Goal: Task Accomplishment & Management: Use online tool/utility

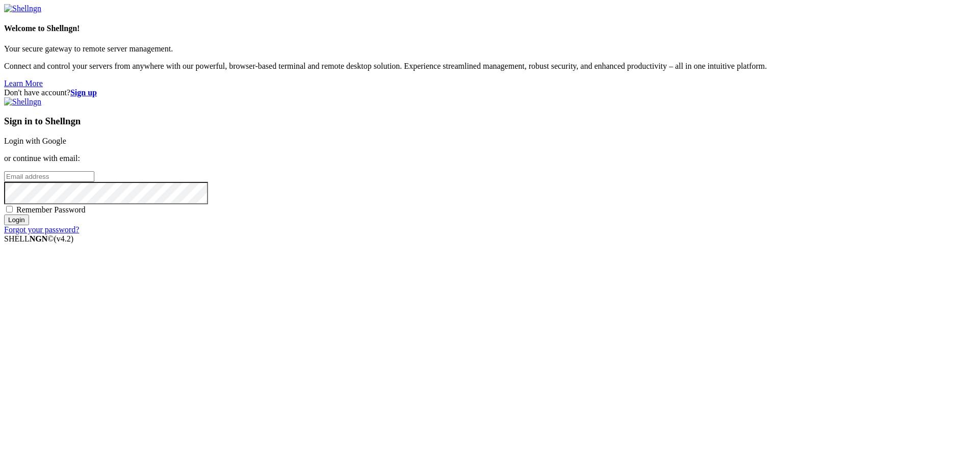
click at [66, 145] on link "Login with Google" at bounding box center [35, 141] width 62 height 9
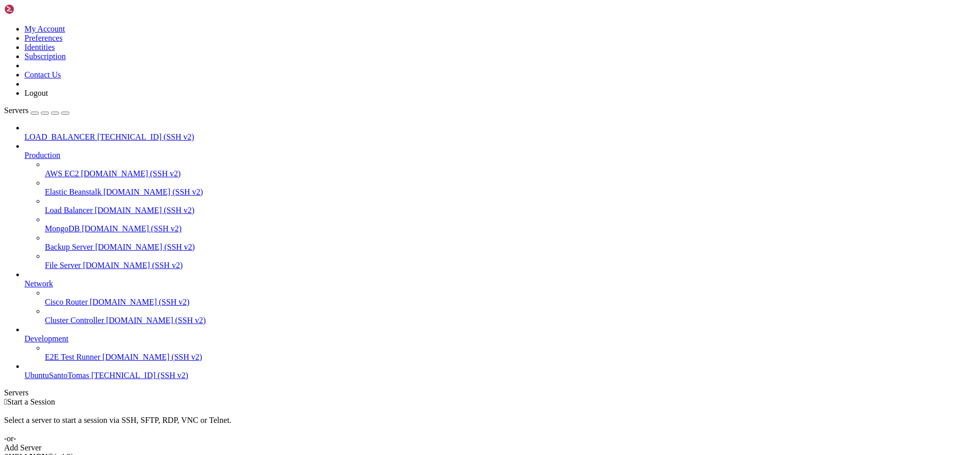
click at [550, 443] on div "Add Server" at bounding box center [489, 447] width 971 height 9
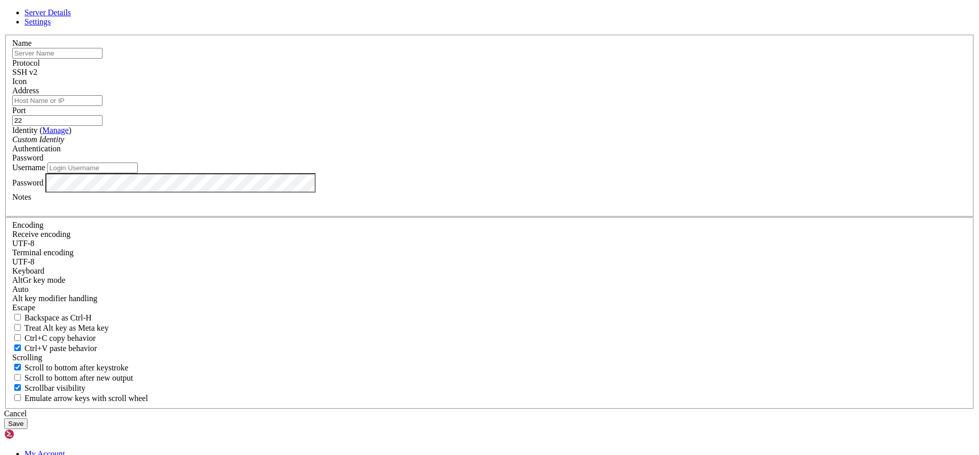
paste input "[TECHNICAL_ID]"
type input "[TECHNICAL_ID]"
drag, startPoint x: 461, startPoint y: 137, endPoint x: 362, endPoint y: 132, distance: 98.5
click at [102, 59] on input "[TECHNICAL_ID]" at bounding box center [57, 53] width 90 height 11
type input "UbuntuWeb"
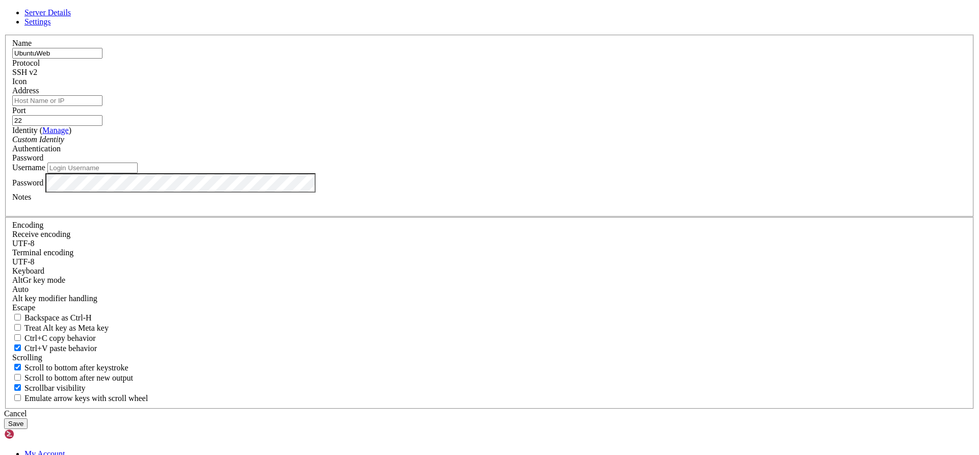
click at [102, 106] on input "Address" at bounding box center [57, 100] width 90 height 11
paste input "[TECHNICAL_ID]"
type input "[TECHNICAL_ID]"
click at [138, 173] on input "Username" at bounding box center [92, 168] width 90 height 11
type input "Santotomas"
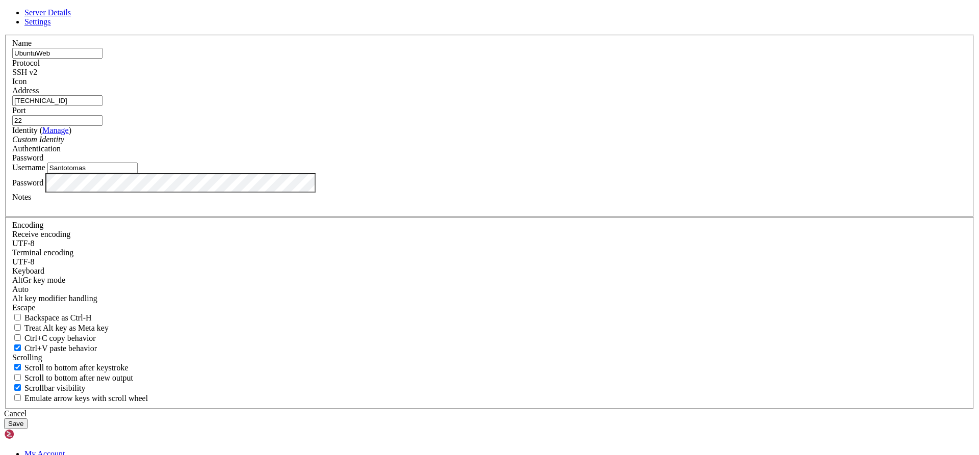
click at [419, 193] on div "Password" at bounding box center [489, 182] width 954 height 19
click at [28, 419] on button "Save" at bounding box center [15, 424] width 23 height 11
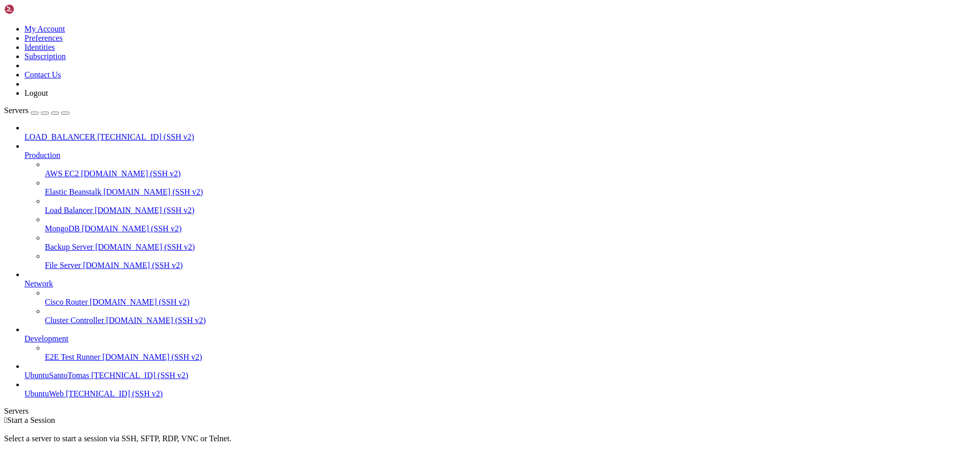
scroll to position [10, 0]
click at [72, 399] on link "UbuntuWeb [TECHNICAL_ID] (SSH v2)" at bounding box center [499, 393] width 950 height 9
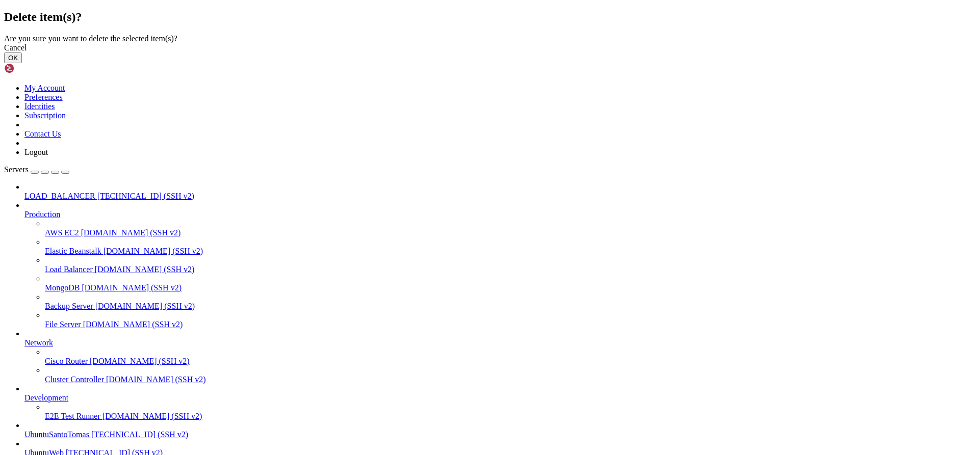
click at [22, 63] on button "OK" at bounding box center [13, 58] width 18 height 11
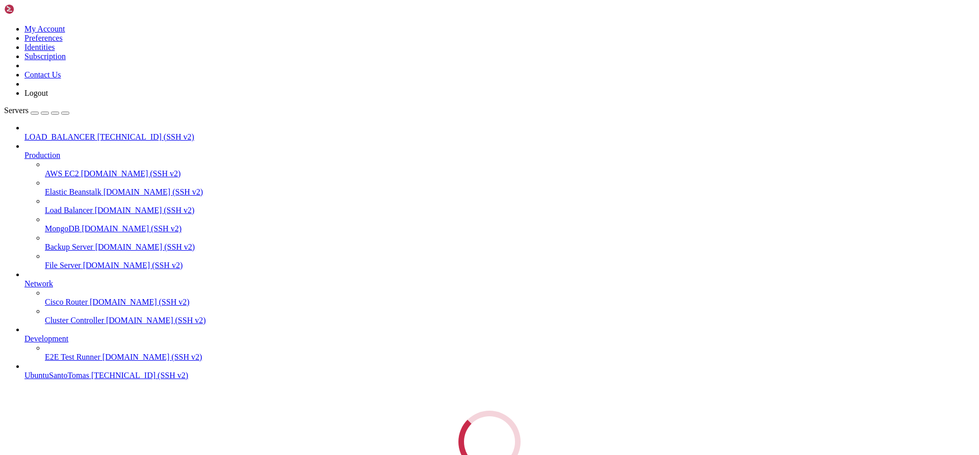
scroll to position [0, 0]
click at [4, 24] on link at bounding box center [4, 24] width 0 height 0
click at [4, 24] on icon at bounding box center [4, 24] width 0 height 0
click at [35, 113] on div "button" at bounding box center [35, 113] width 0 height 0
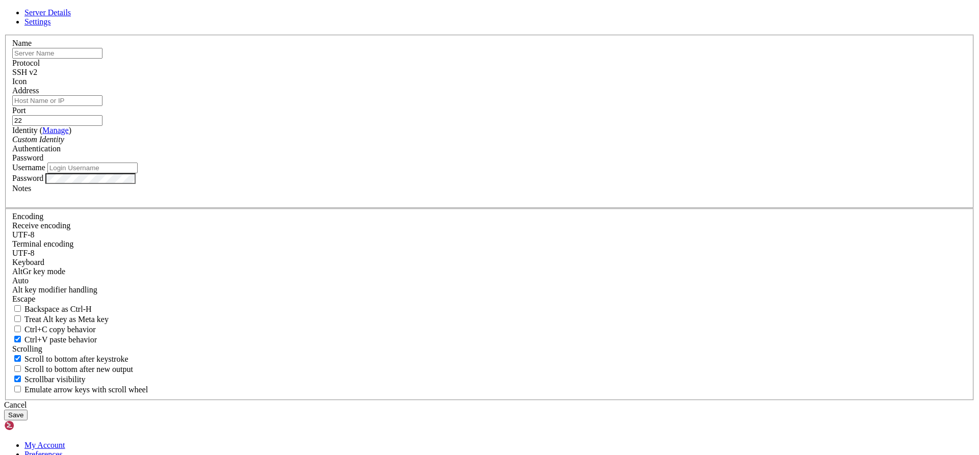
type input "Santotomas"
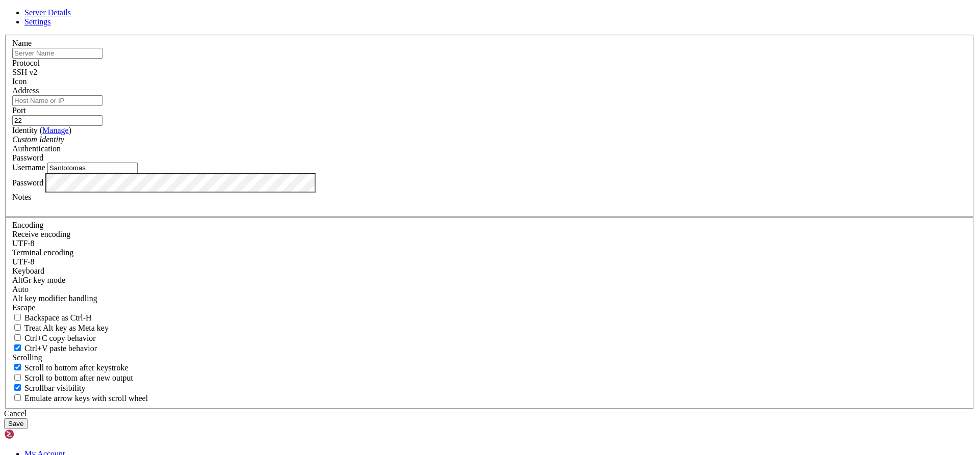
click at [102, 59] on input "text" at bounding box center [57, 53] width 90 height 11
type input "UbuntuWeb"
click at [102, 106] on input "Address" at bounding box center [57, 100] width 90 height 11
paste input "[TECHNICAL_ID]"
type input "[TECHNICAL_ID]"
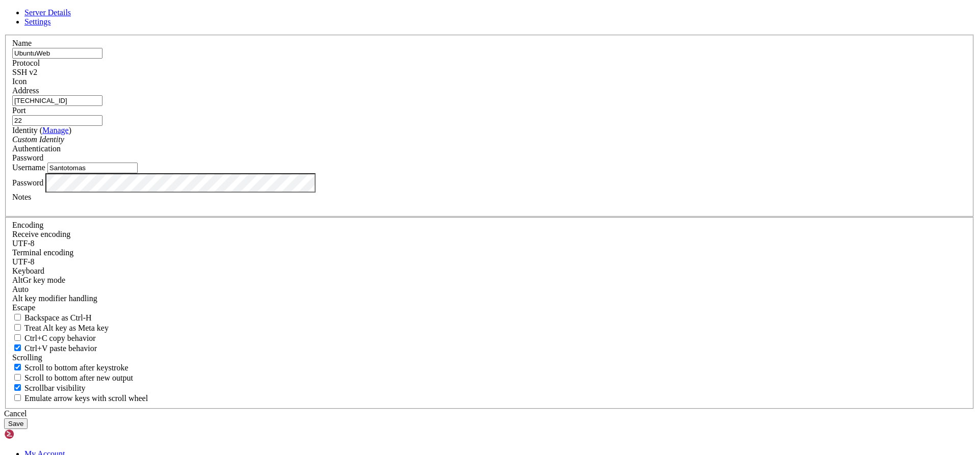
click at [28, 419] on button "Save" at bounding box center [15, 424] width 23 height 11
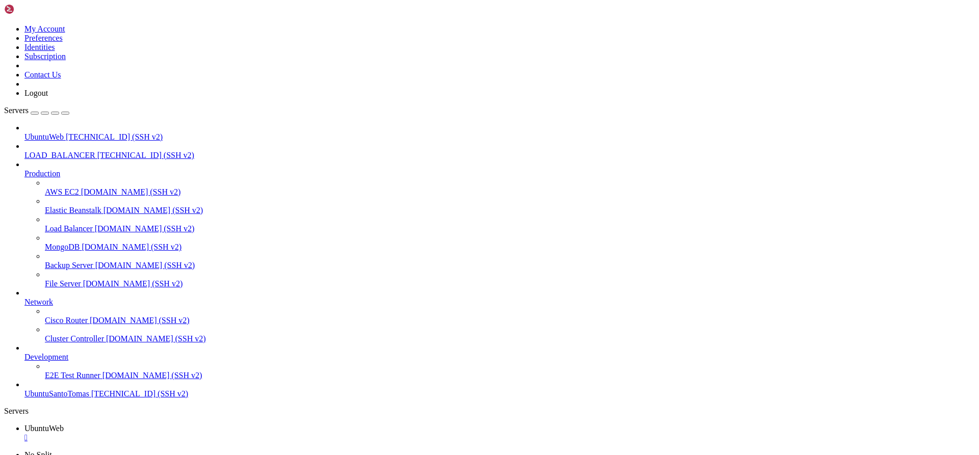
click at [53, 236] on div at bounding box center [489, 227] width 979 height 455
click at [71, 133] on link "UbuntuWeb [TECHNICAL_ID] (SSH v2)" at bounding box center [499, 137] width 950 height 9
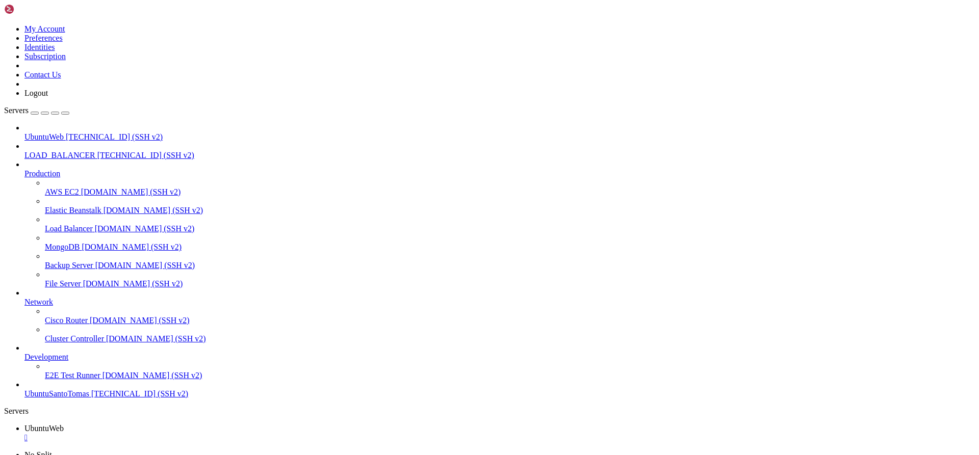
click at [71, 133] on link "UbuntuWeb [TECHNICAL_ID] (SSH v2)" at bounding box center [499, 137] width 950 height 9
click at [193, 433] on div "" at bounding box center [499, 437] width 950 height 9
